Goal: Task Accomplishment & Management: Manage account settings

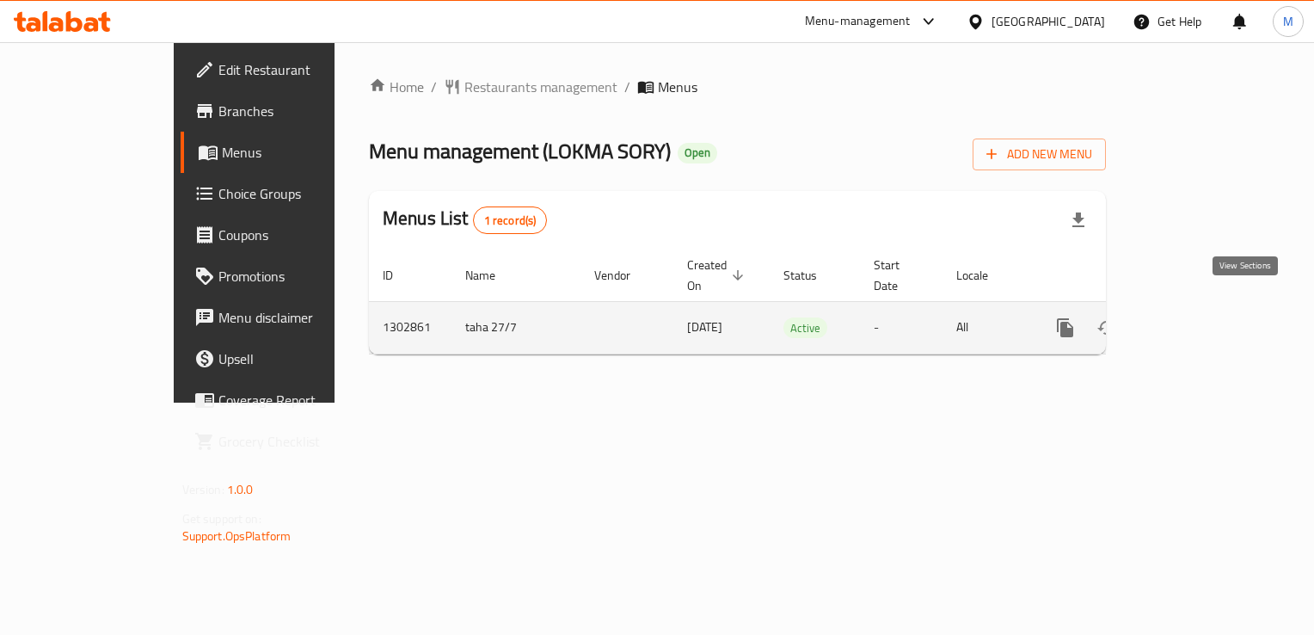
click at [1200, 317] on icon "enhanced table" at bounding box center [1189, 327] width 21 height 21
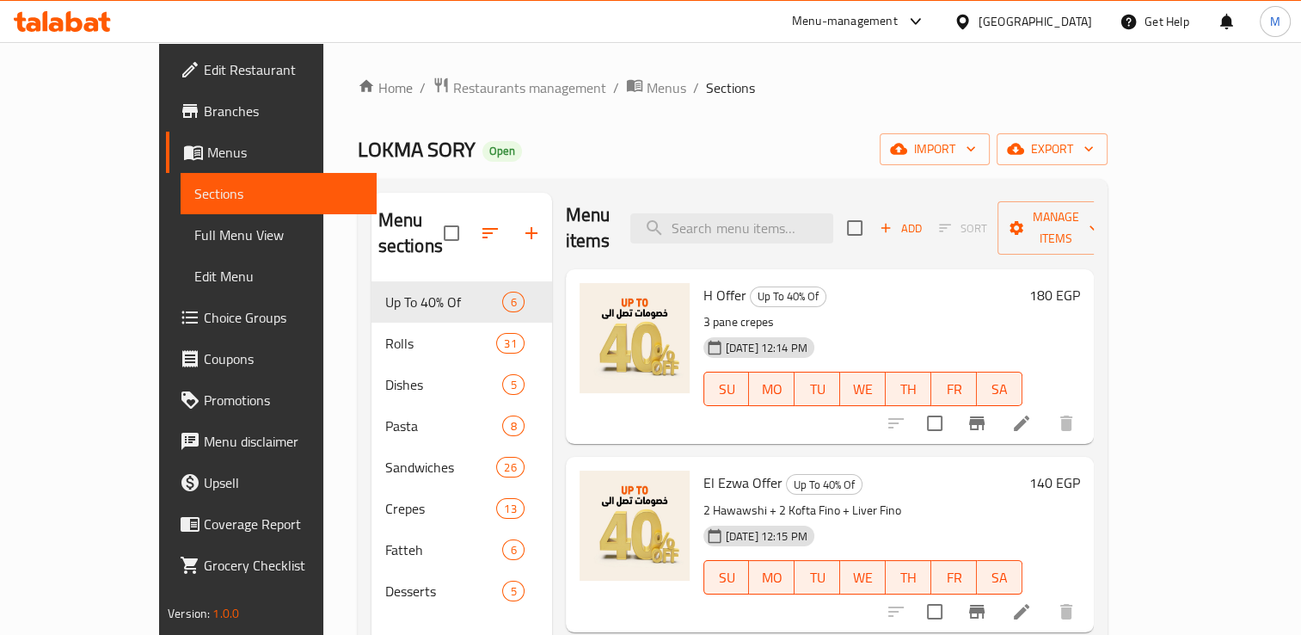
scroll to position [535, 0]
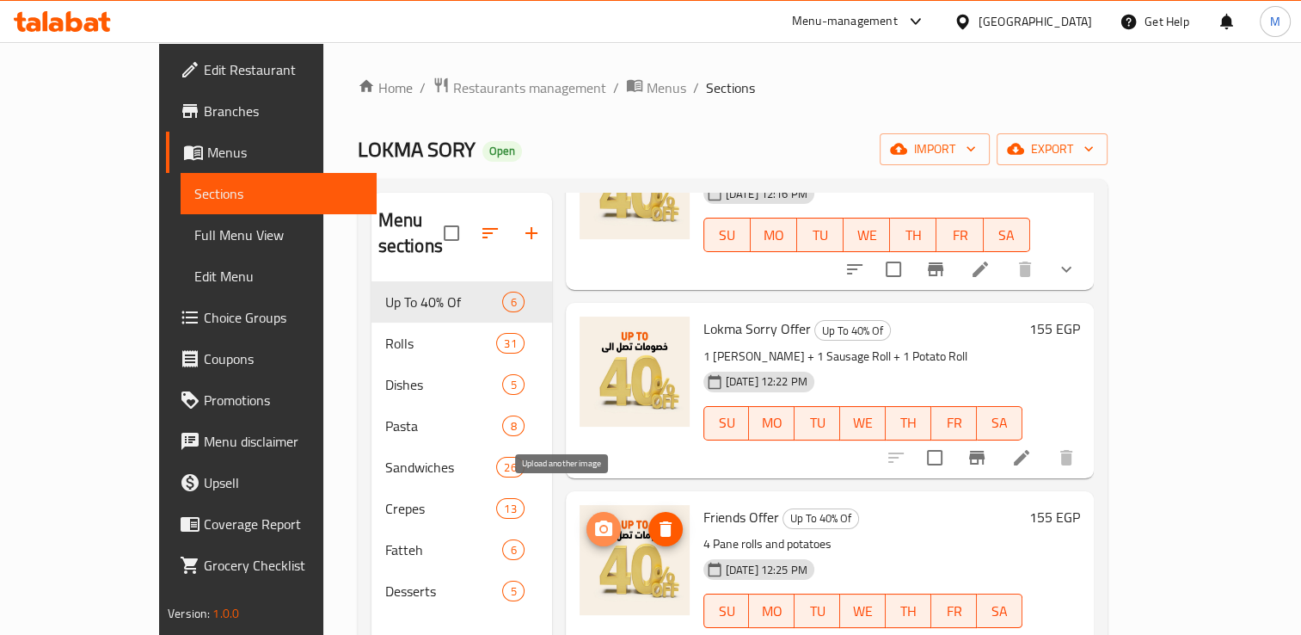
click at [593, 519] on icon "upload picture" at bounding box center [603, 529] width 21 height 21
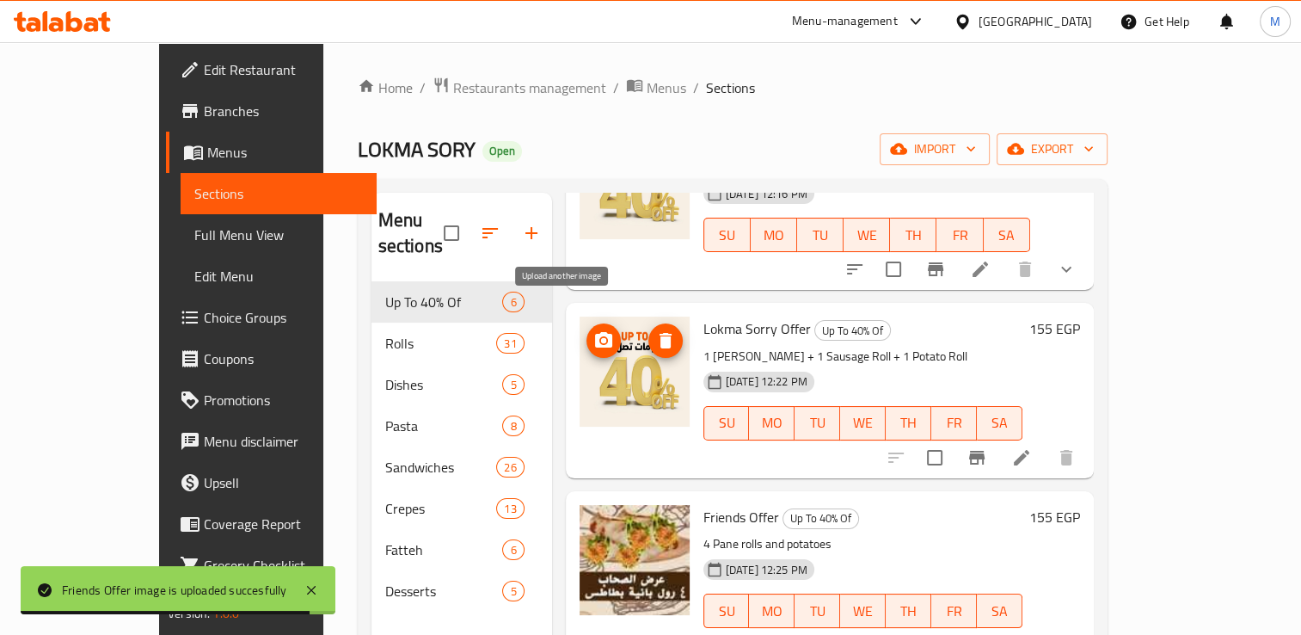
click at [593, 330] on icon "upload picture" at bounding box center [603, 340] width 21 height 21
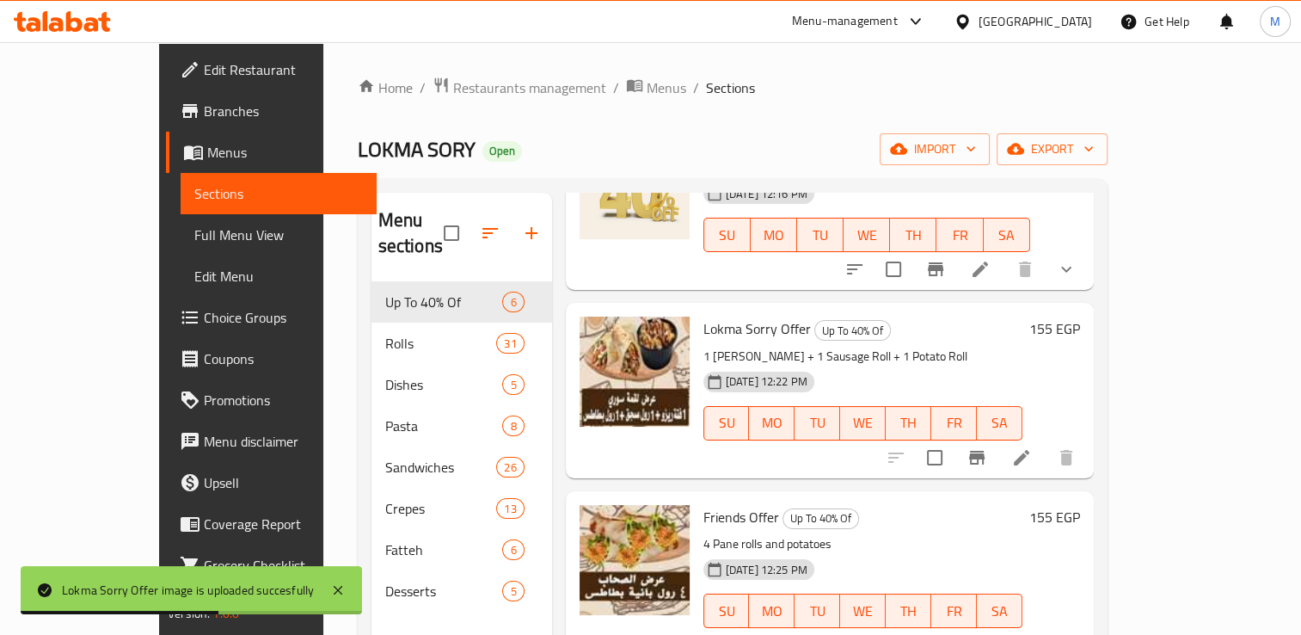
scroll to position [286, 0]
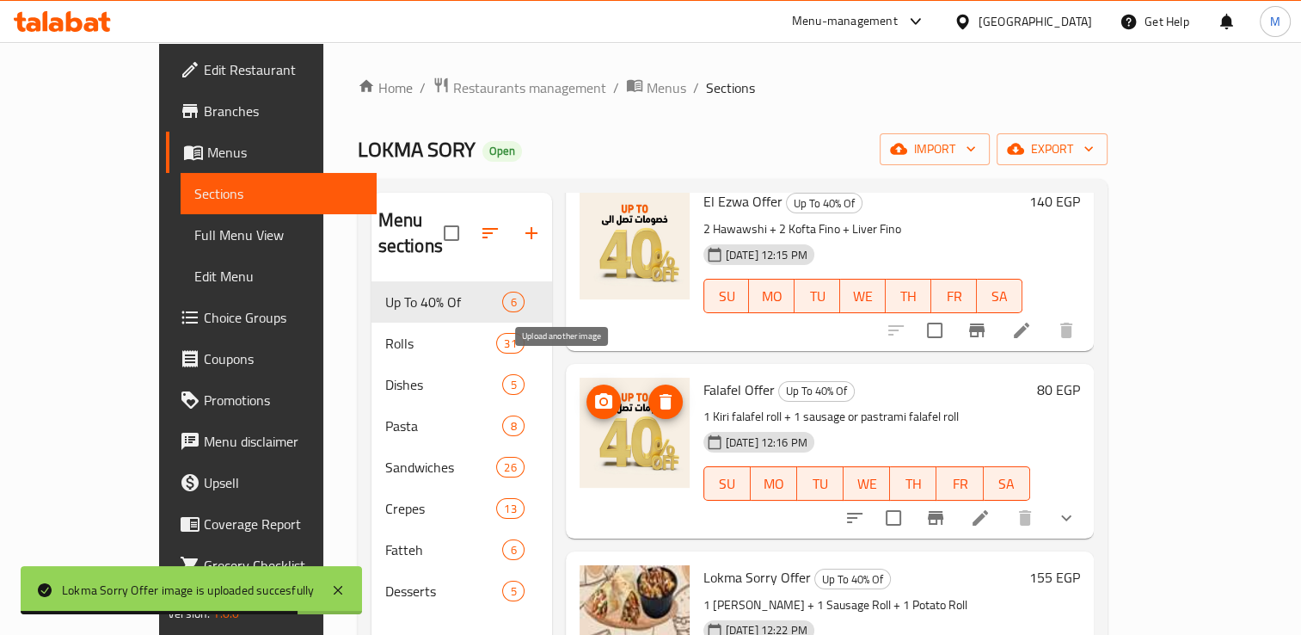
click at [595, 393] on icon "upload picture" at bounding box center [603, 400] width 17 height 15
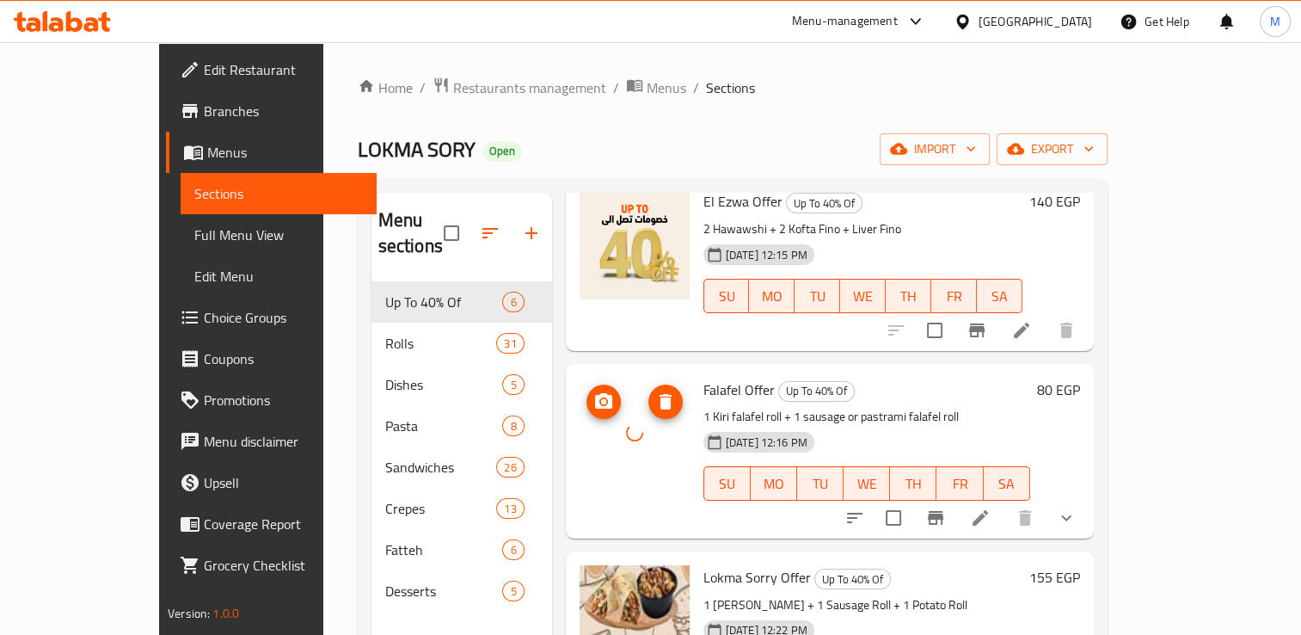
scroll to position [0, 0]
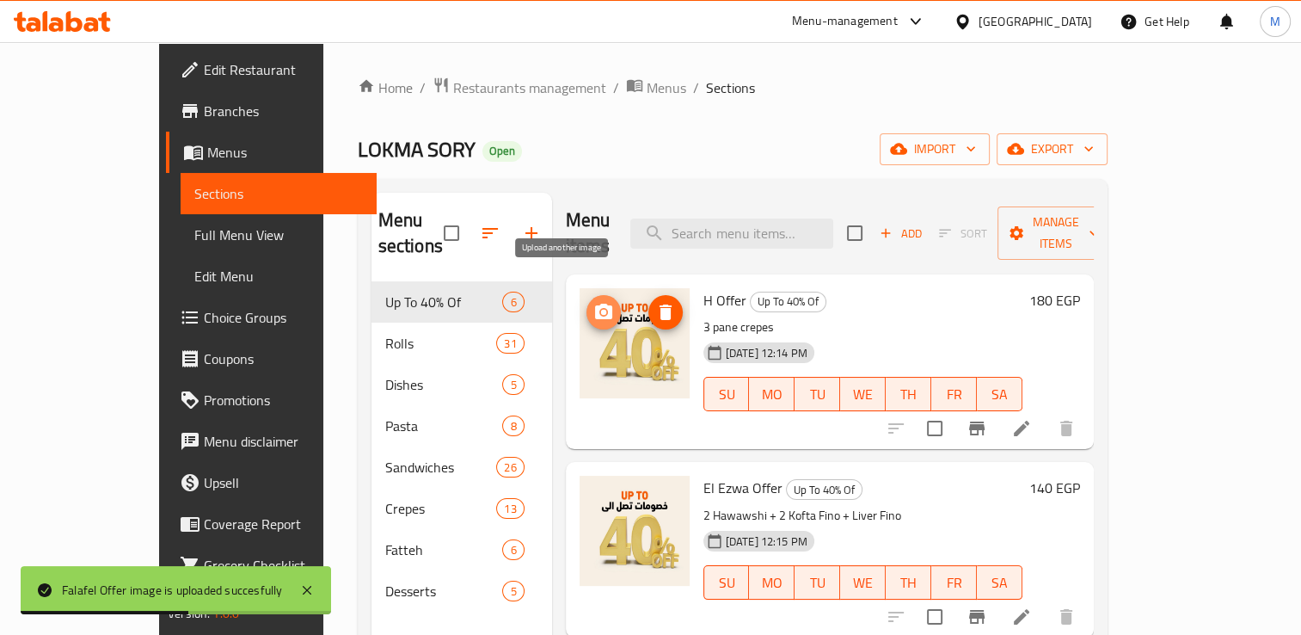
click at [593, 302] on icon "upload picture" at bounding box center [603, 312] width 21 height 21
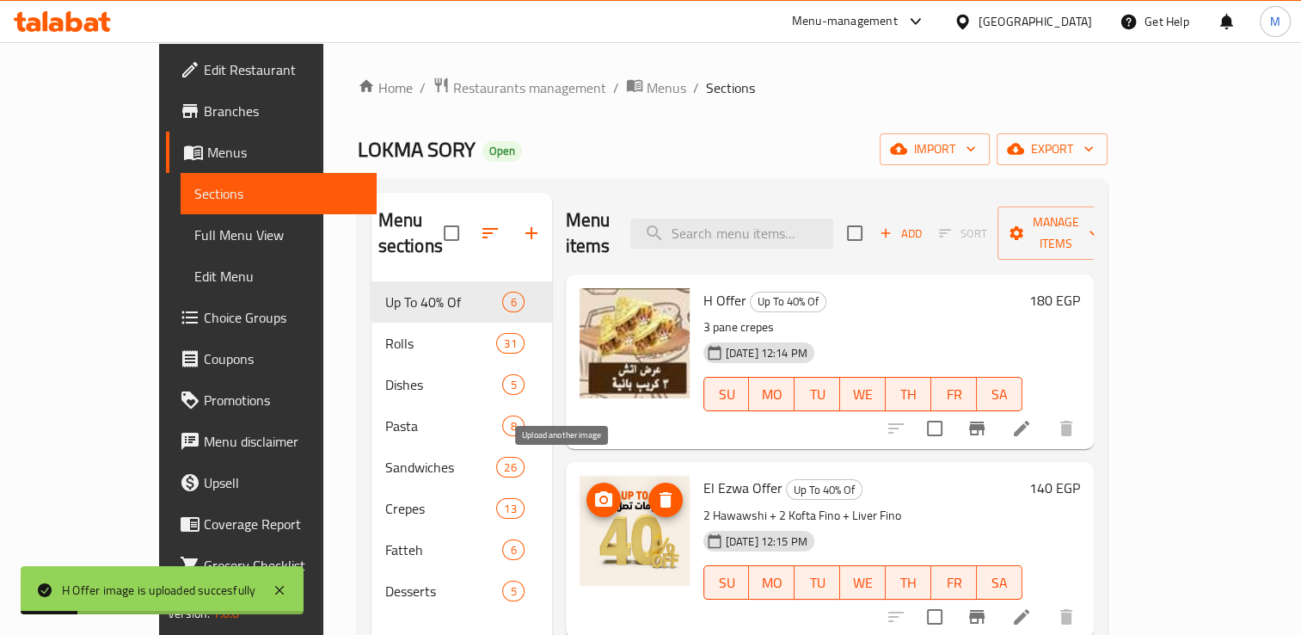
click at [595, 491] on icon "upload picture" at bounding box center [603, 498] width 17 height 15
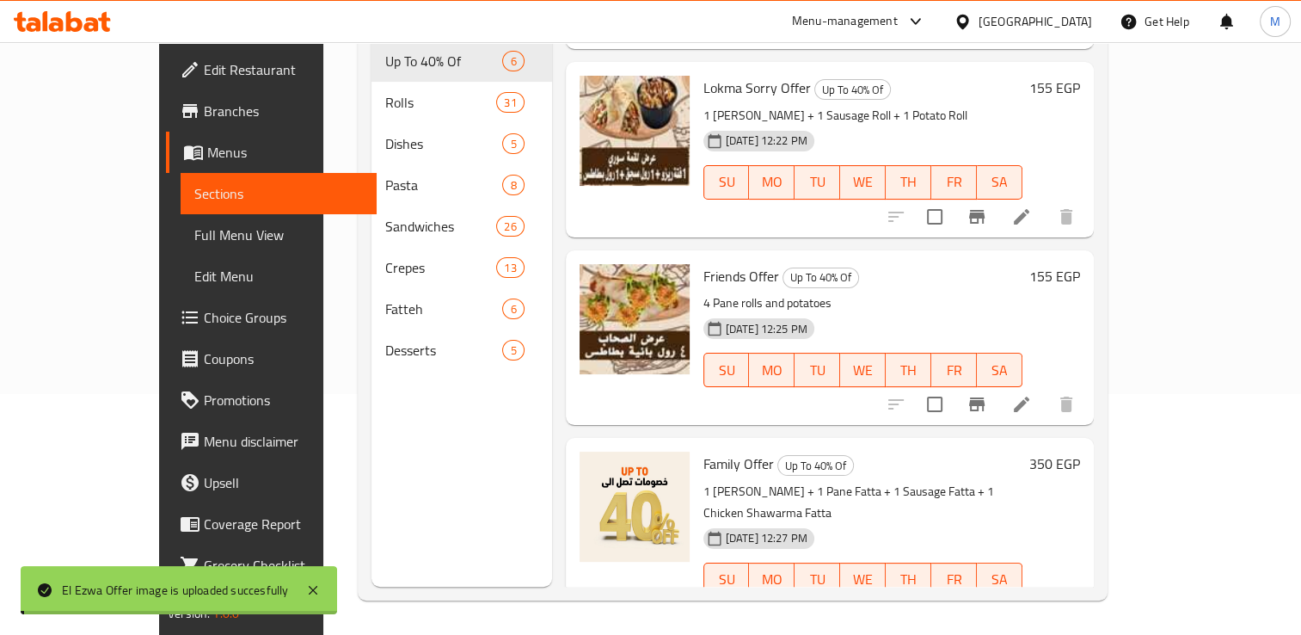
scroll to position [535, 0]
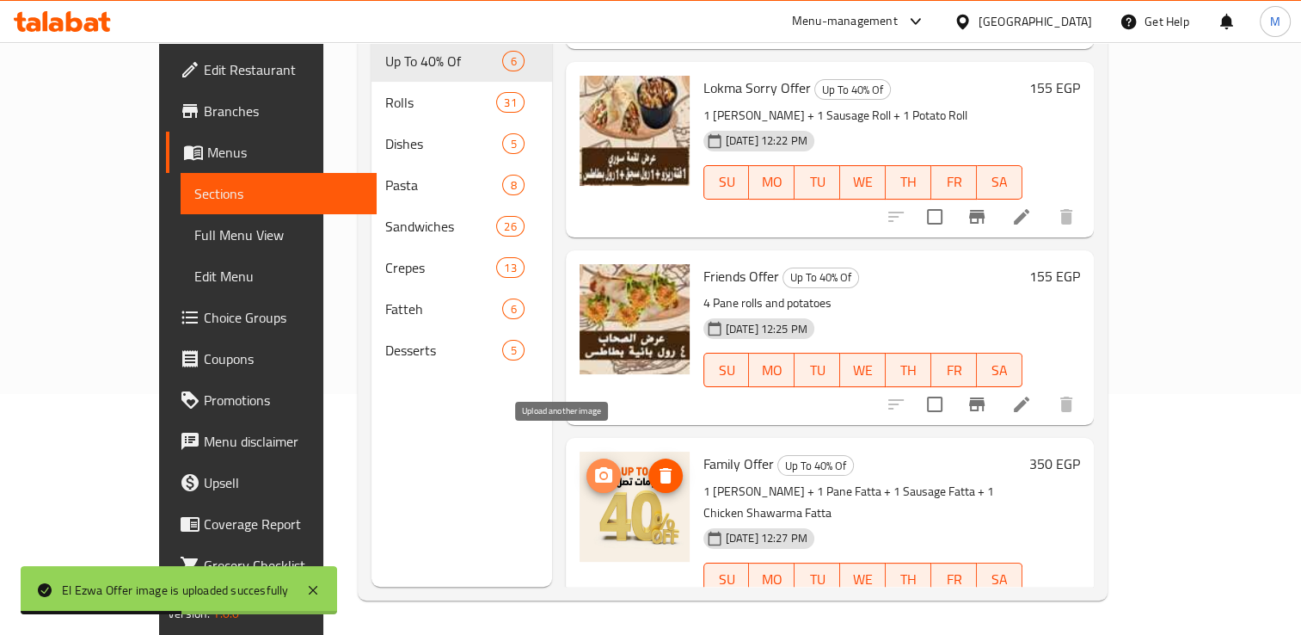
click at [593, 465] on icon "upload picture" at bounding box center [603, 475] width 21 height 21
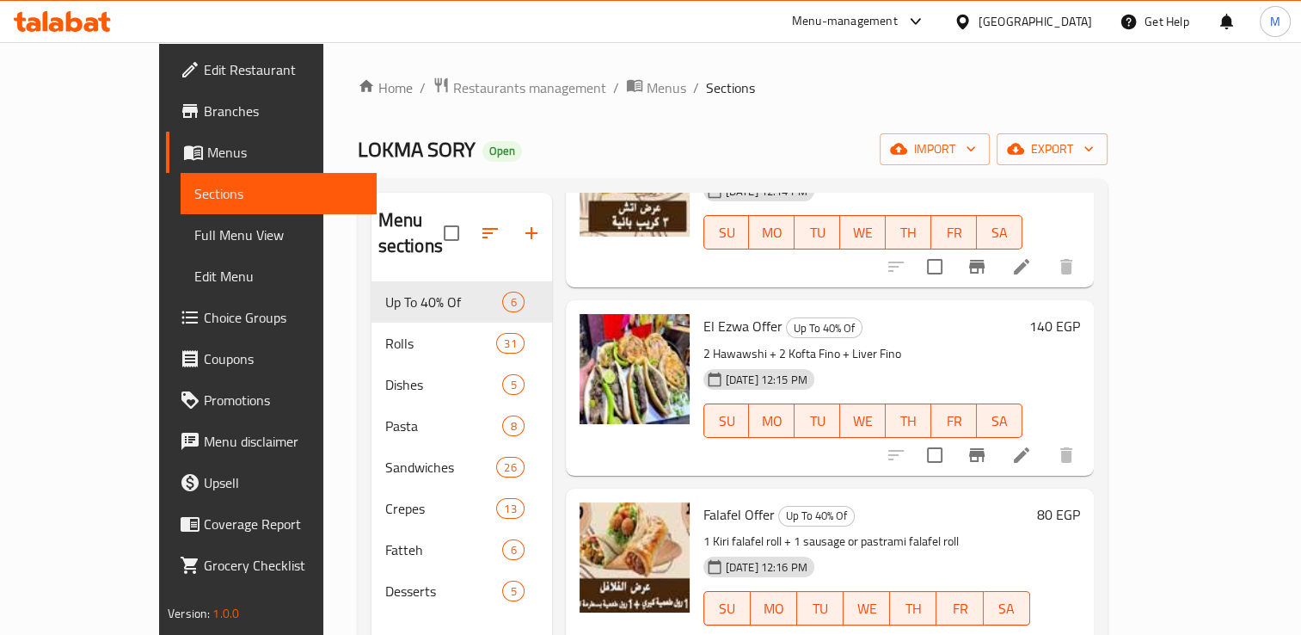
scroll to position [0, 0]
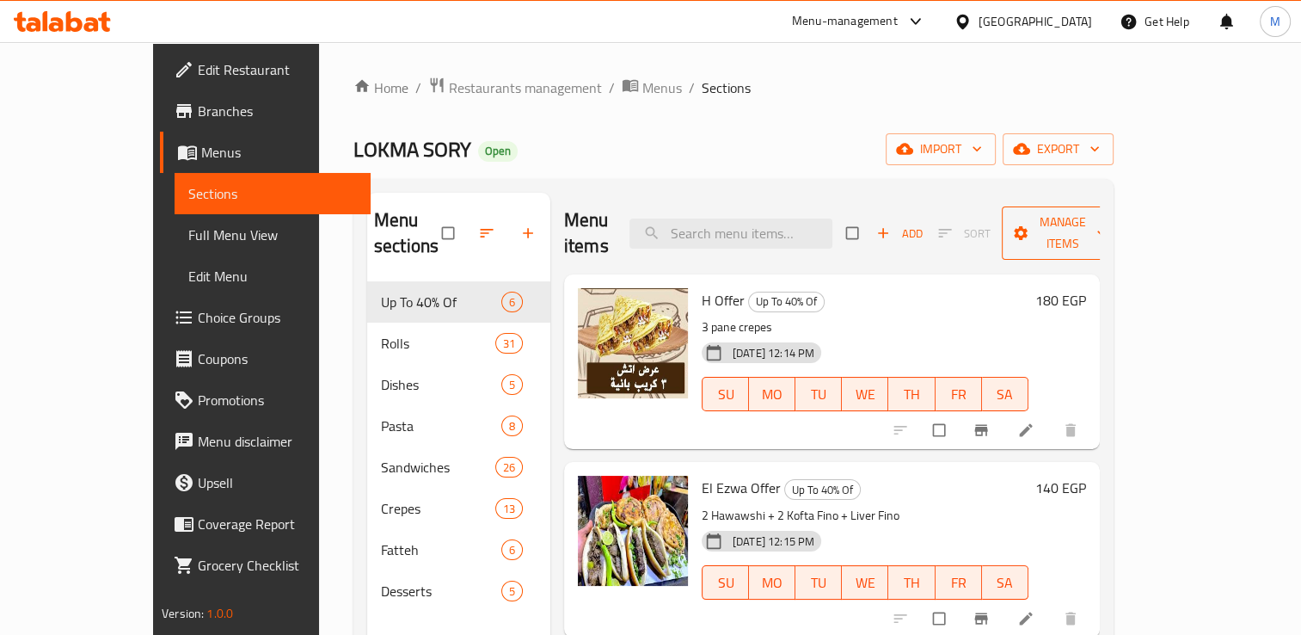
click at [1110, 219] on span "Manage items" at bounding box center [1063, 233] width 95 height 43
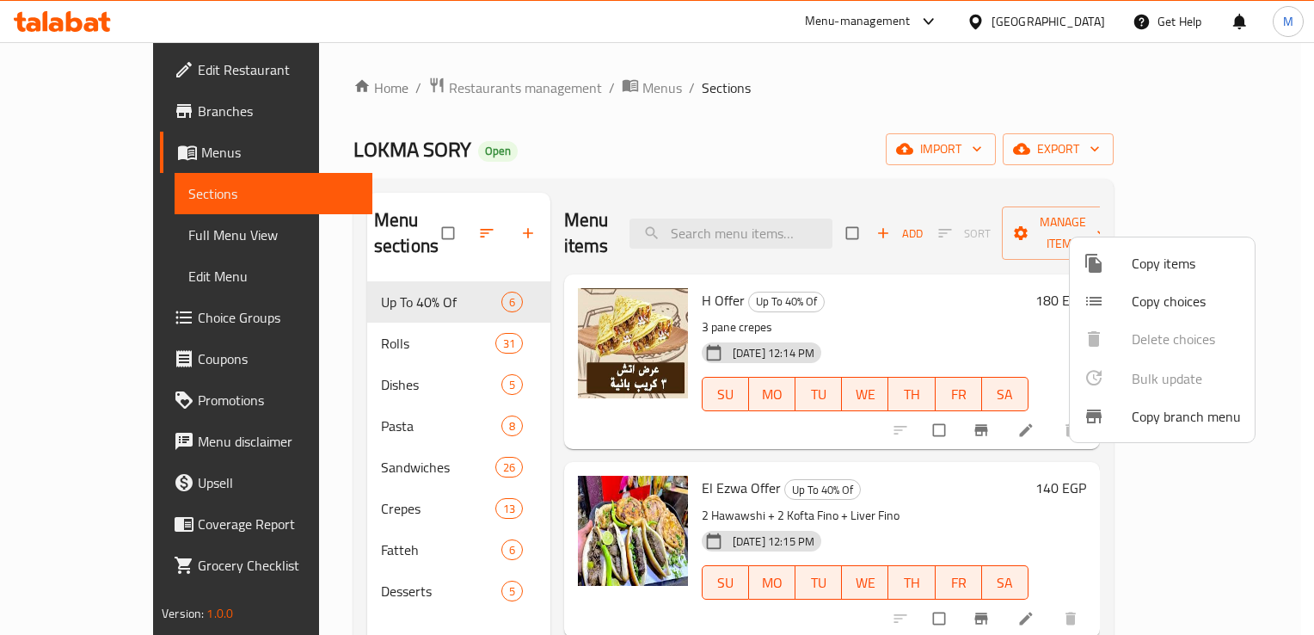
click at [919, 136] on div at bounding box center [657, 317] width 1314 height 635
